Goal: Task Accomplishment & Management: Manage account settings

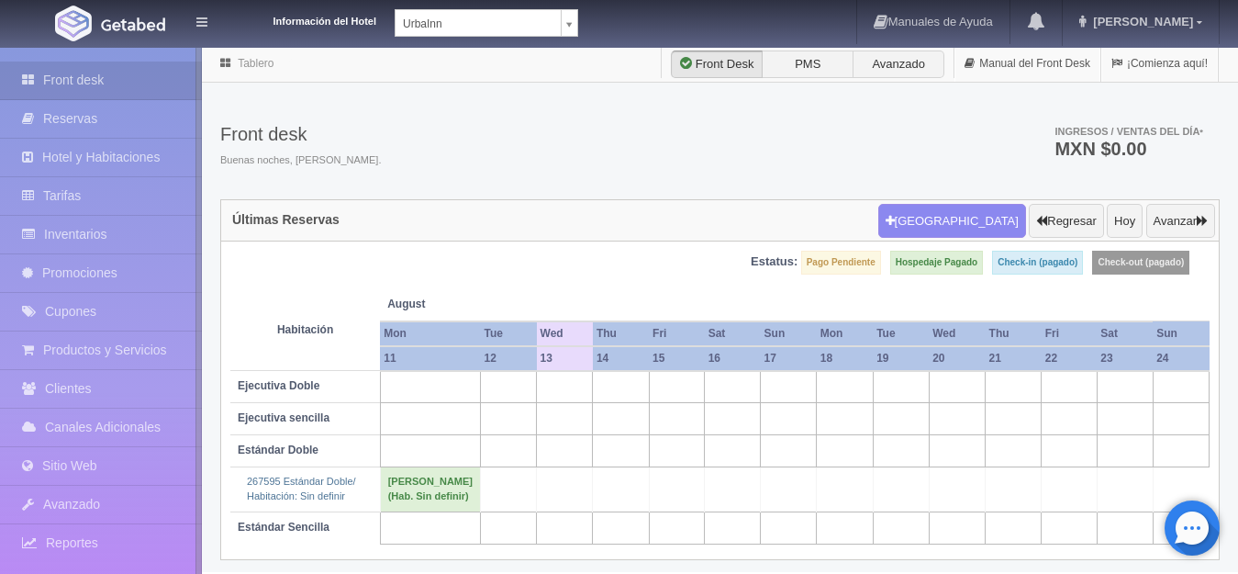
click at [567, 46] on body "Información del Hotel UrbaInn UrbaInn Hotel Rosgaud Manuales de Ayuda Actualiza…" at bounding box center [619, 309] width 1238 height 526
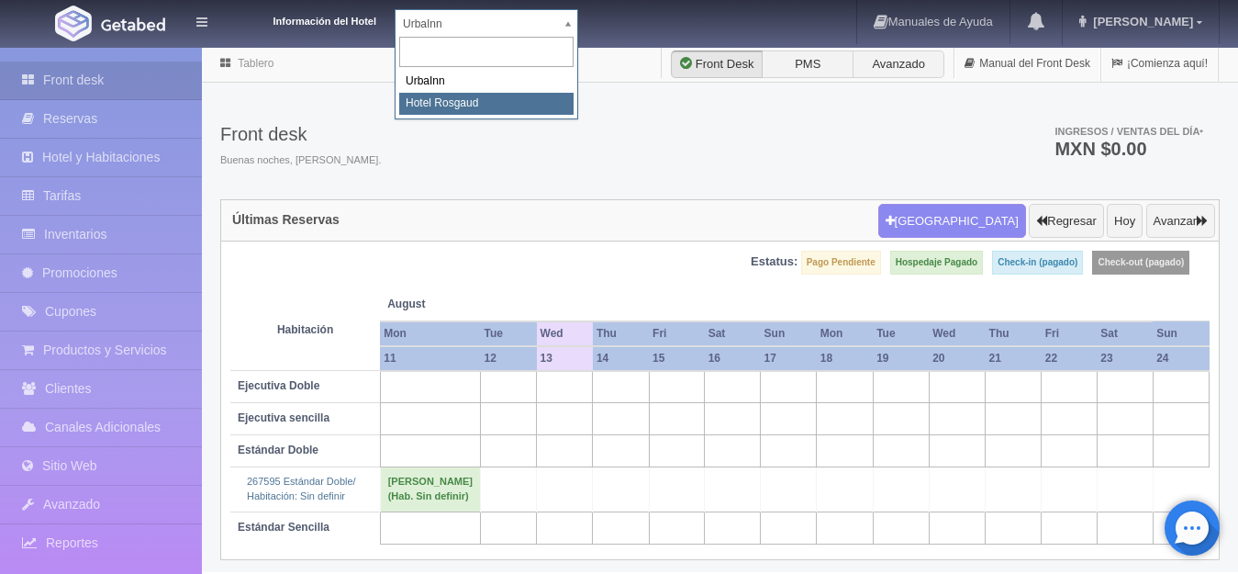
select select "561"
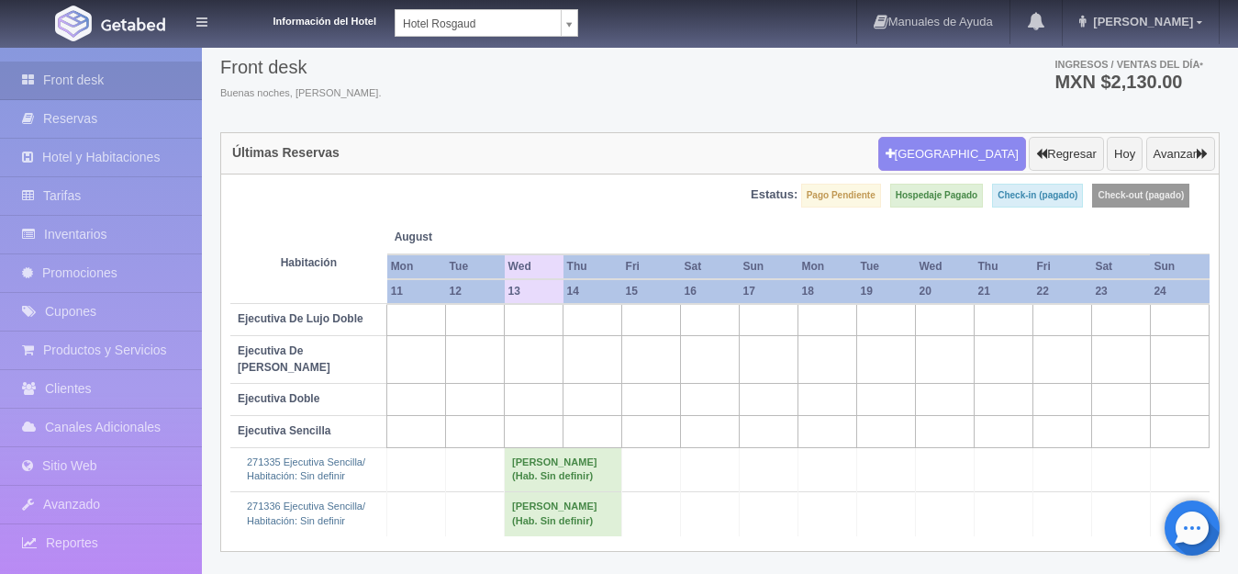
scroll to position [82, 0]
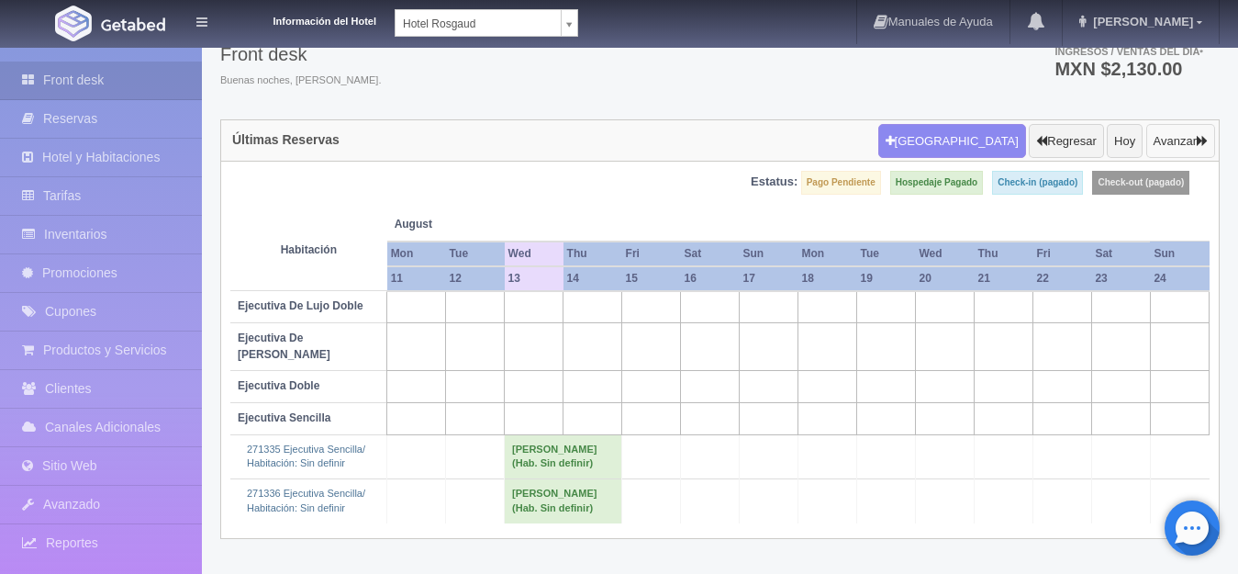
click at [1205, 135] on icon "button" at bounding box center [1202, 141] width 11 height 12
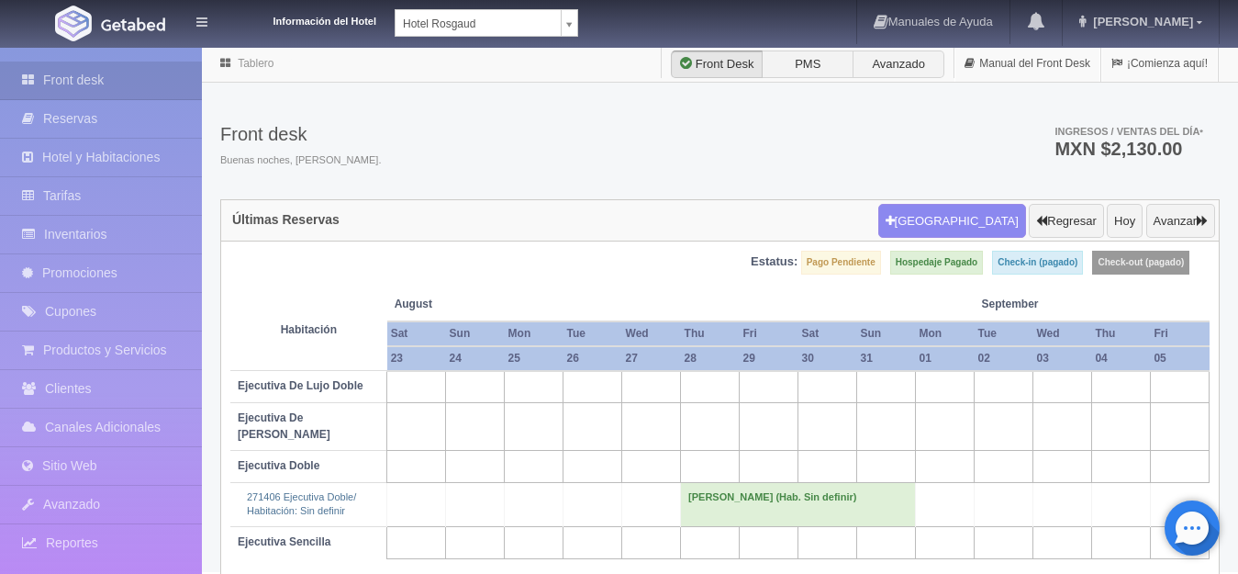
drag, startPoint x: 834, startPoint y: 487, endPoint x: 768, endPoint y: 484, distance: 66.2
click at [768, 484] on td "[PERSON_NAME] (Hab. Sin definir)" at bounding box center [798, 504] width 235 height 44
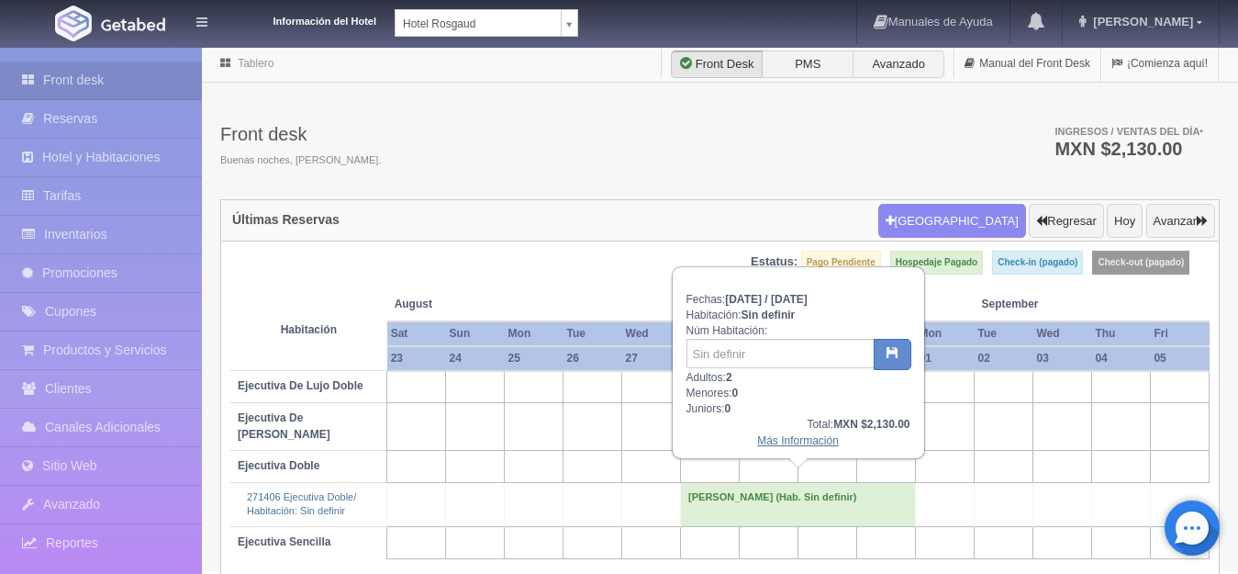
click at [799, 438] on link "Más Información" at bounding box center [798, 440] width 82 height 13
